Goal: Task Accomplishment & Management: Complete application form

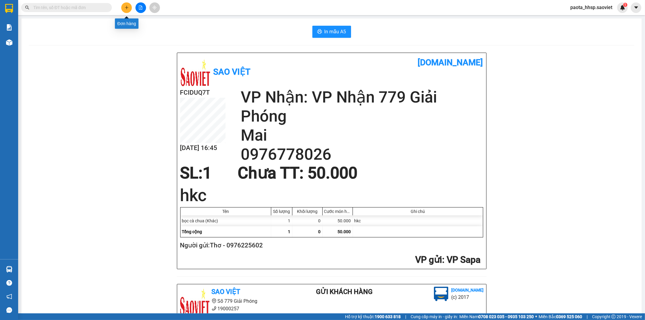
click at [129, 5] on button at bounding box center [126, 7] width 11 height 11
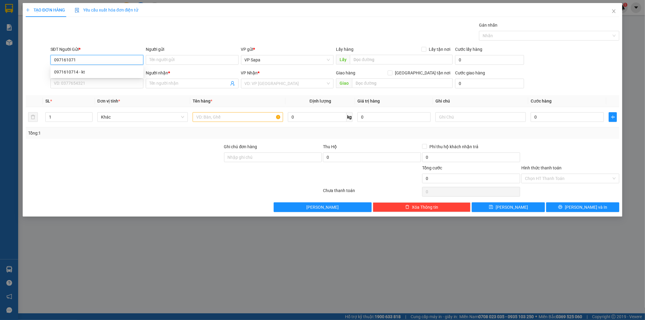
click at [84, 69] on div "0971610714 - kt" at bounding box center [97, 72] width 86 height 7
type input "0971610714"
type input "kt"
type input "0906218123"
type input "TÚ"
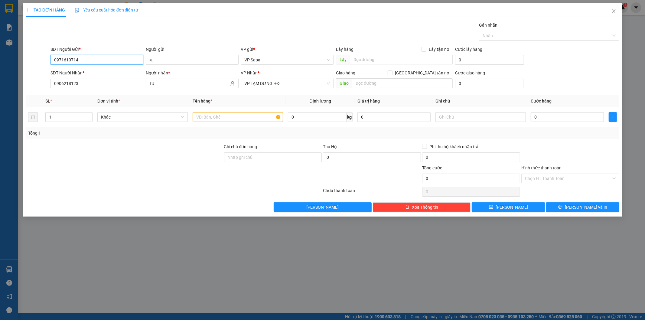
type input "0971610714"
click at [0, 78] on div "TẠO ĐƠN HÀNG Yêu cầu xuất hóa đơn điện tử Transit Pickup Surcharge Ids Transit …" at bounding box center [322, 160] width 645 height 320
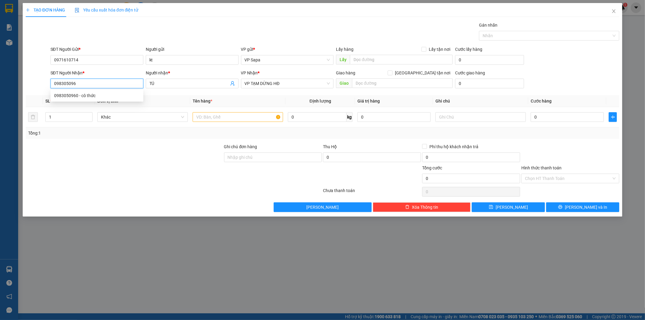
type input "0983050960"
click at [103, 92] on div "0983050960 - cô thức" at bounding box center [97, 95] width 86 height 7
type input "cô thức"
type input "0983050960"
click at [228, 119] on input "text" at bounding box center [238, 117] width 90 height 10
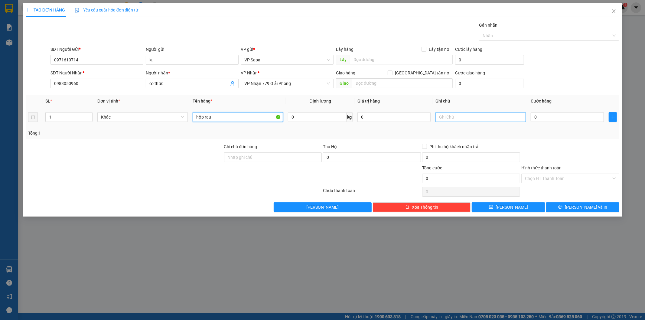
type input "hộp rau"
click at [454, 120] on input "text" at bounding box center [480, 117] width 90 height 10
type input "hkc"
click at [537, 115] on input "0" at bounding box center [566, 117] width 73 height 10
type input "60"
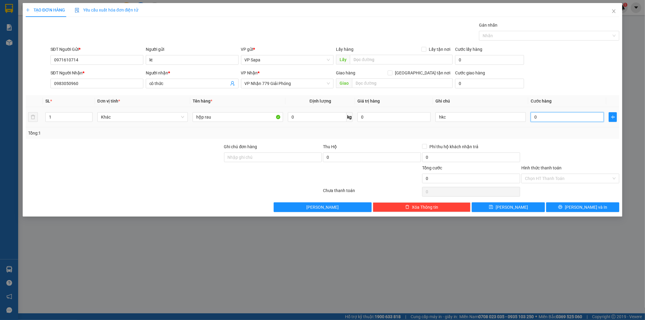
type input "60"
type input "60.000"
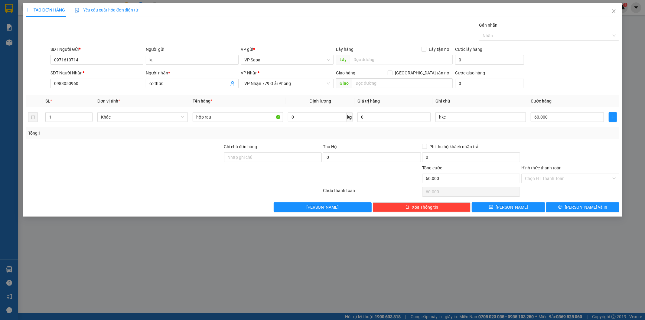
click at [551, 61] on div "SĐT Người Gửi * 0971610714 Người gửi kt VP gửi * VP [PERSON_NAME] Lấy hàng Lấy …" at bounding box center [334, 56] width 571 height 21
click at [581, 206] on span "[PERSON_NAME] và In" at bounding box center [586, 207] width 42 height 7
